Goal: Task Accomplishment & Management: Manage account settings

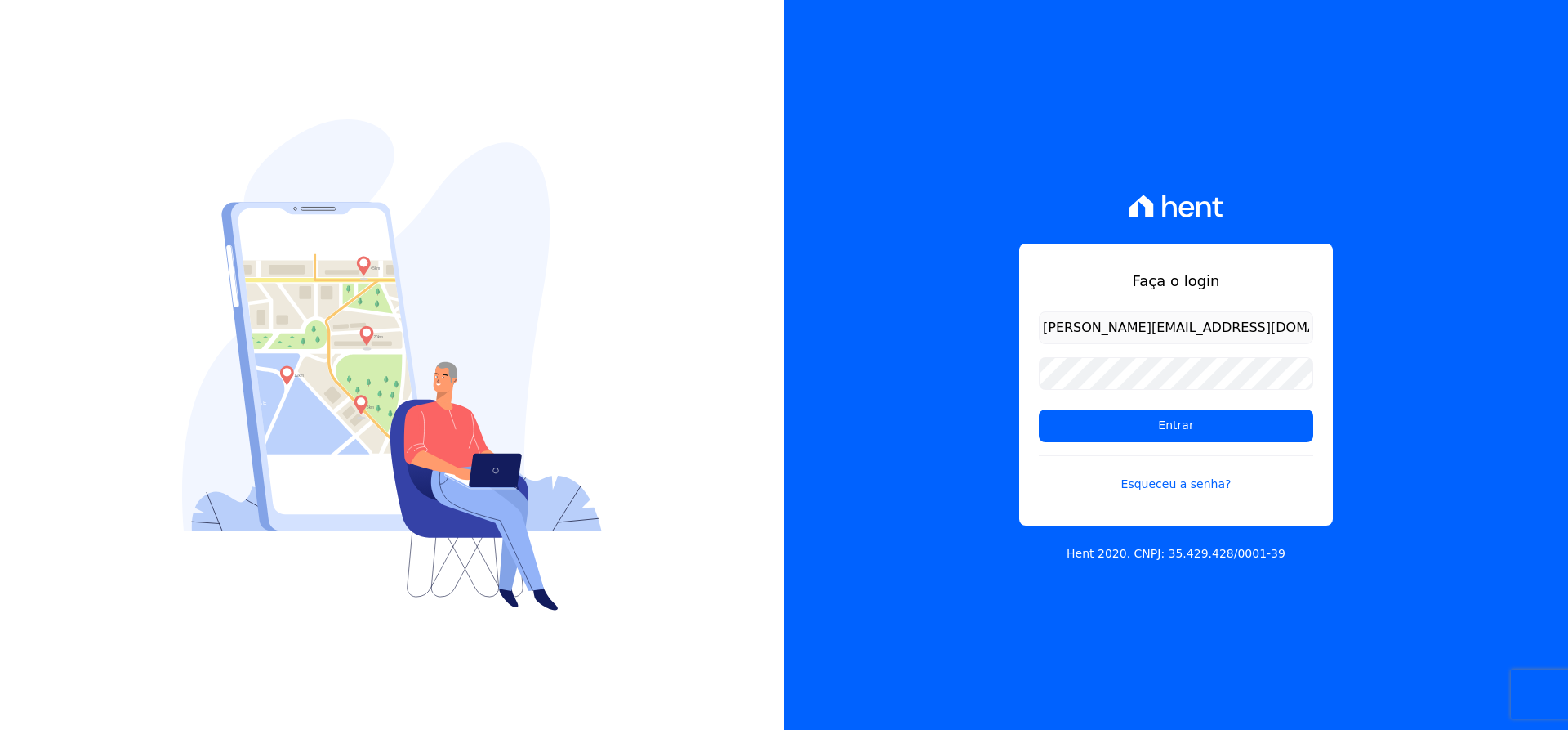
click at [1168, 405] on form "[PERSON_NAME][EMAIL_ADDRESS][DOMAIN_NAME] Entrar Esqueceu a senha?" at bounding box center [1176, 412] width 274 height 201
click at [1166, 423] on input "Entrar" at bounding box center [1176, 426] width 274 height 33
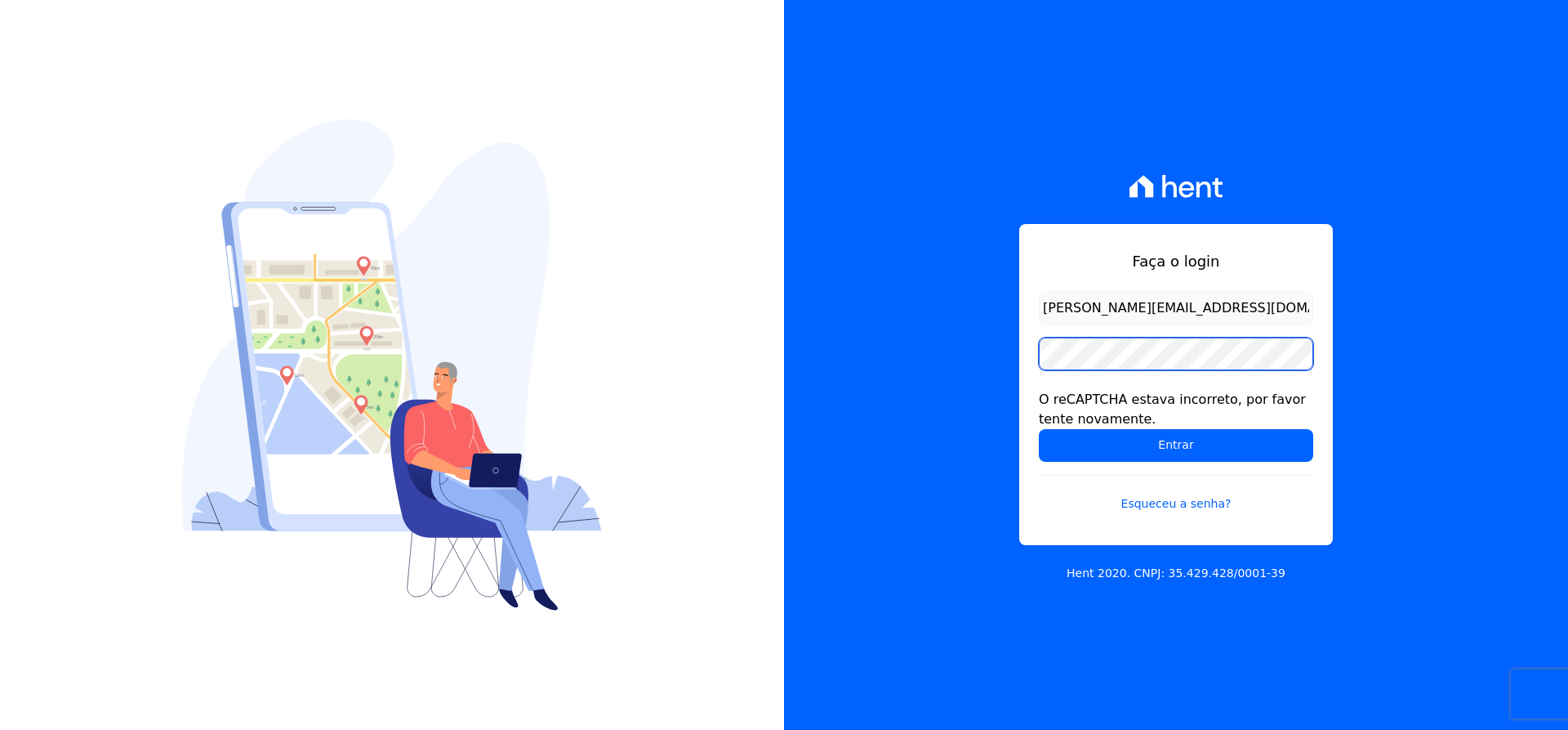
click at [1039, 429] on input "Entrar" at bounding box center [1176, 446] width 274 height 33
